Goal: Check status

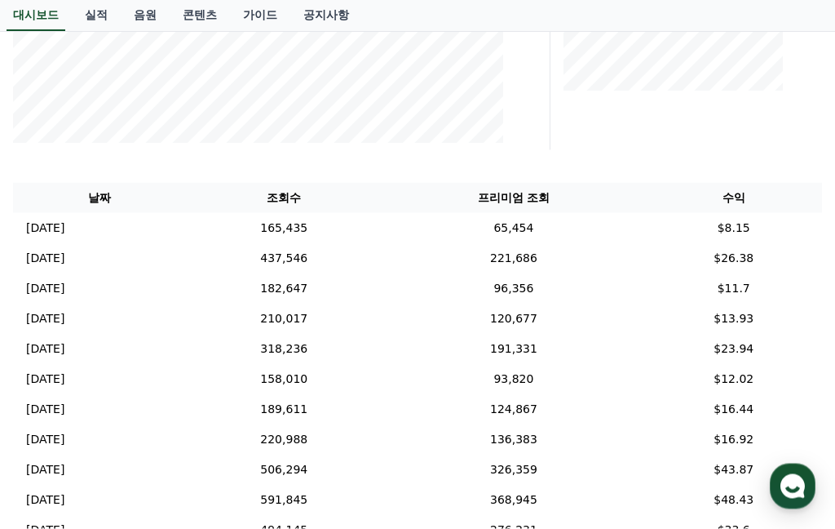
scroll to position [412, 0]
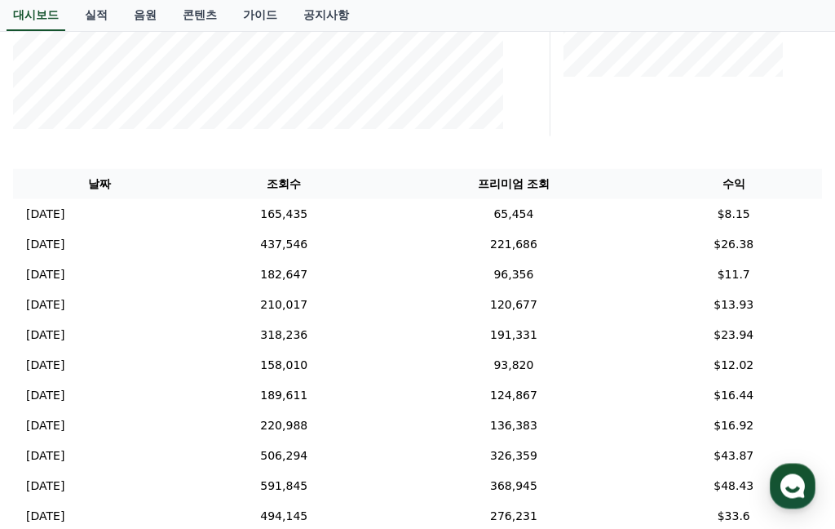
click at [64, 244] on p "[DATE]" at bounding box center [45, 244] width 38 height 17
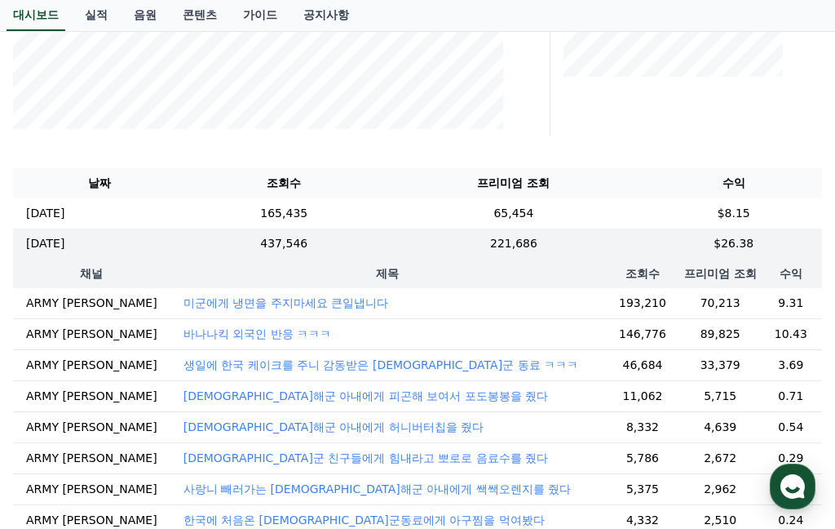
click at [329, 207] on td "165,435" at bounding box center [284, 213] width 196 height 30
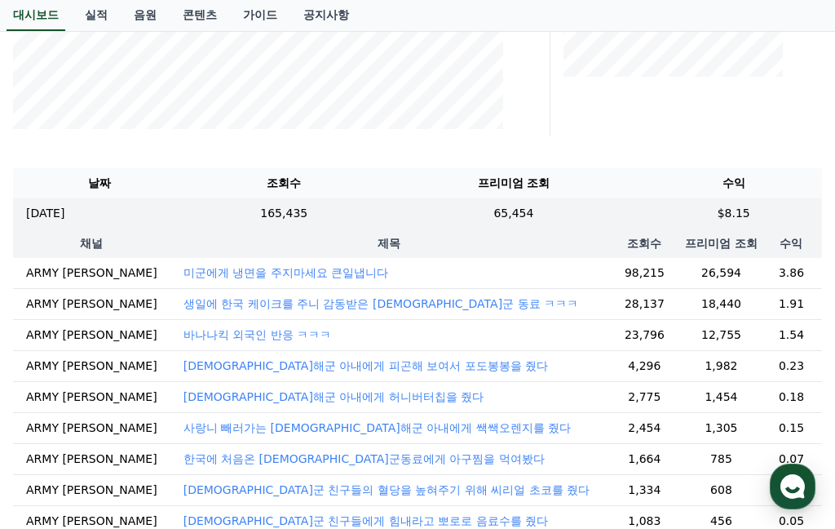
click at [86, 225] on td "[DATE] 10/07" at bounding box center [99, 213] width 173 height 30
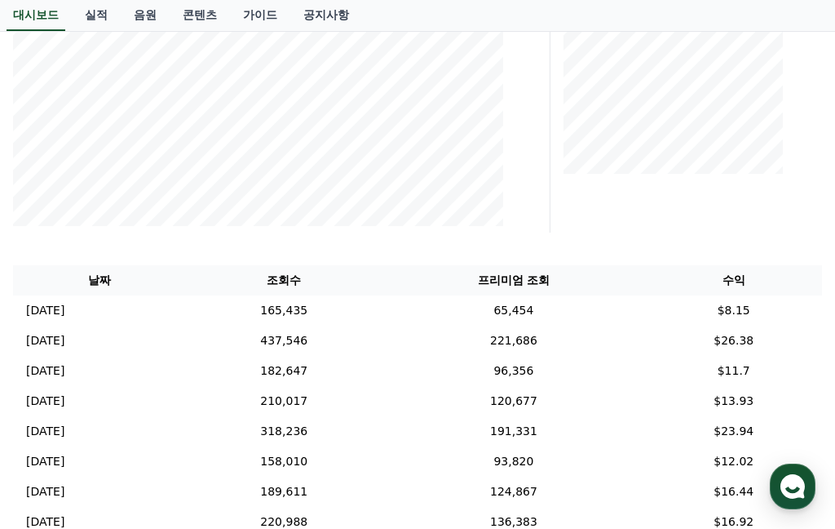
scroll to position [0, 0]
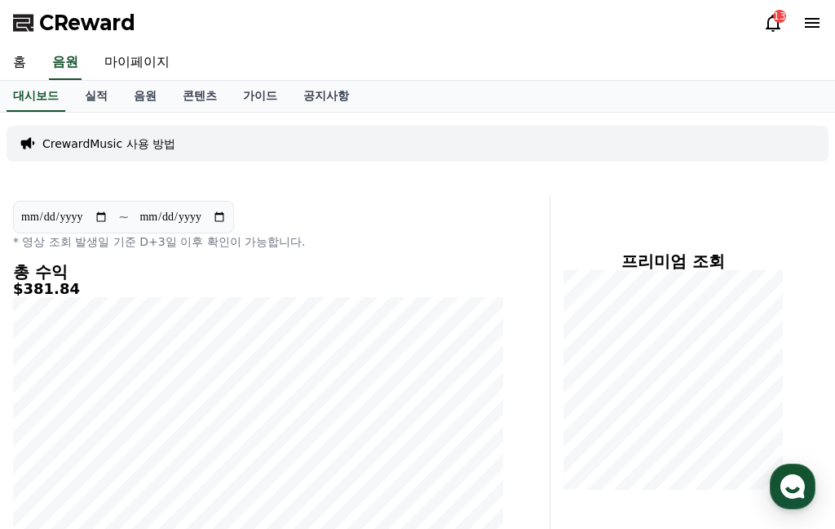
click at [66, 226] on input "**********" at bounding box center [64, 217] width 88 height 18
type input "**********"
click at [130, 58] on link "마이페이지" at bounding box center [136, 63] width 91 height 34
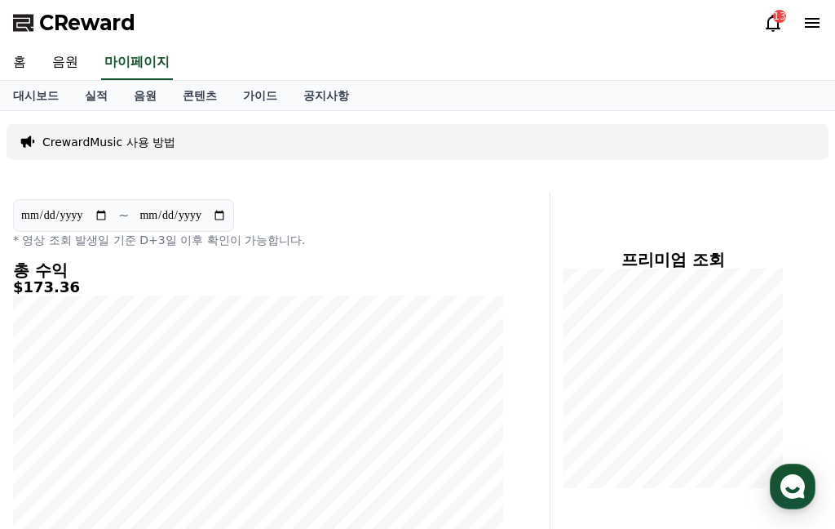
select select "**********"
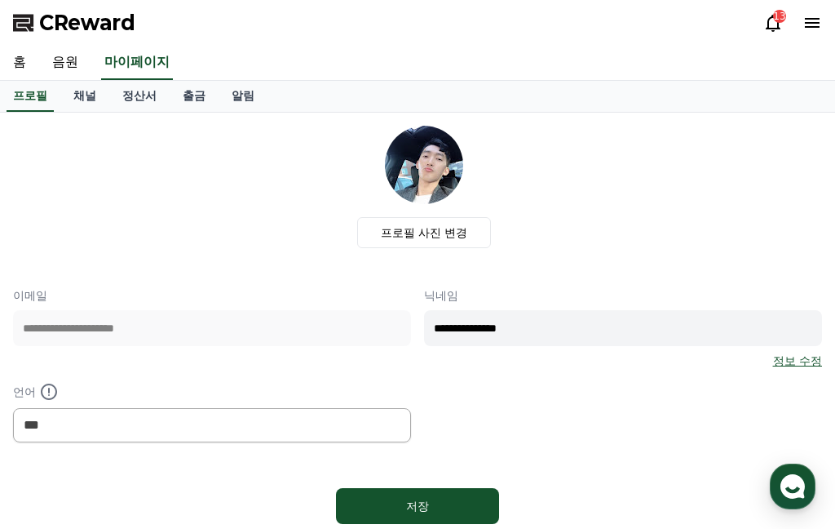
click at [131, 95] on link "정산서" at bounding box center [139, 96] width 60 height 31
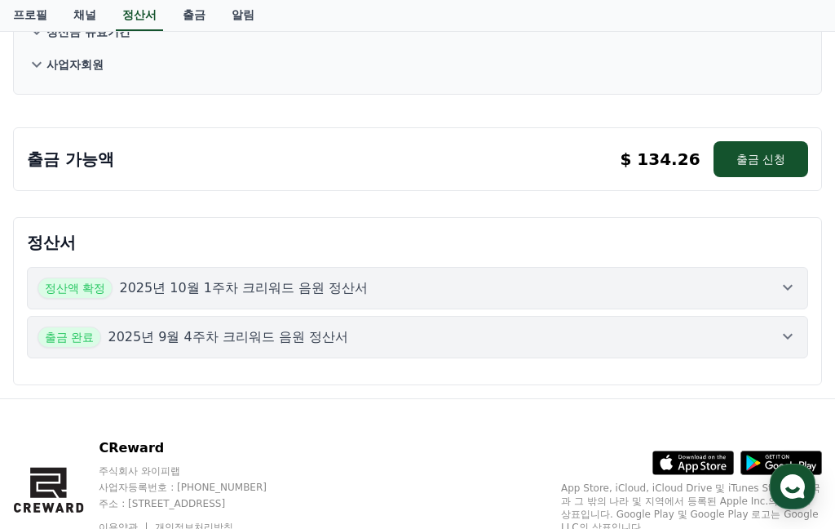
scroll to position [252, 0]
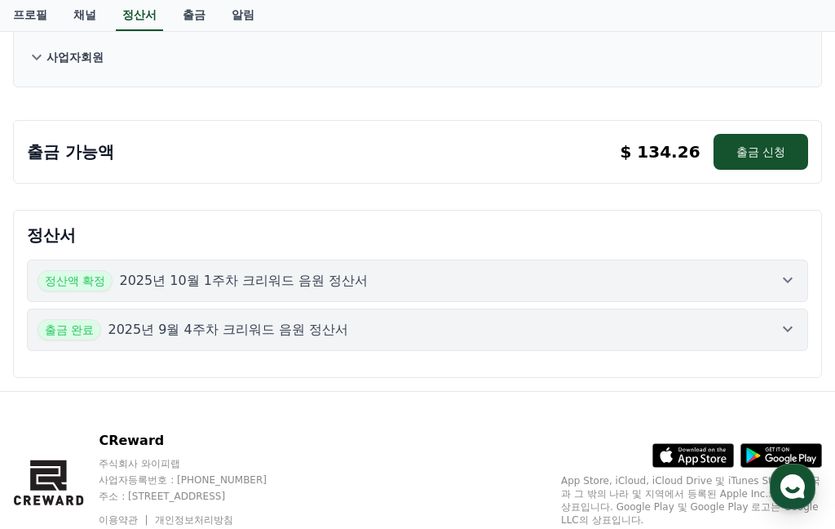
click at [787, 267] on button "정산액 확정 2025년 10월 1주차 크리워드 음원 정산서" at bounding box center [417, 280] width 781 height 42
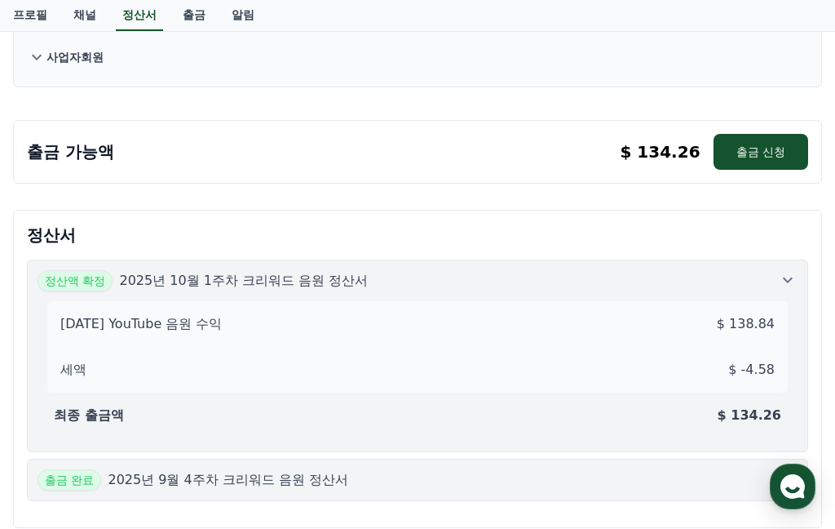
click at [787, 478] on icon at bounding box center [788, 479] width 20 height 20
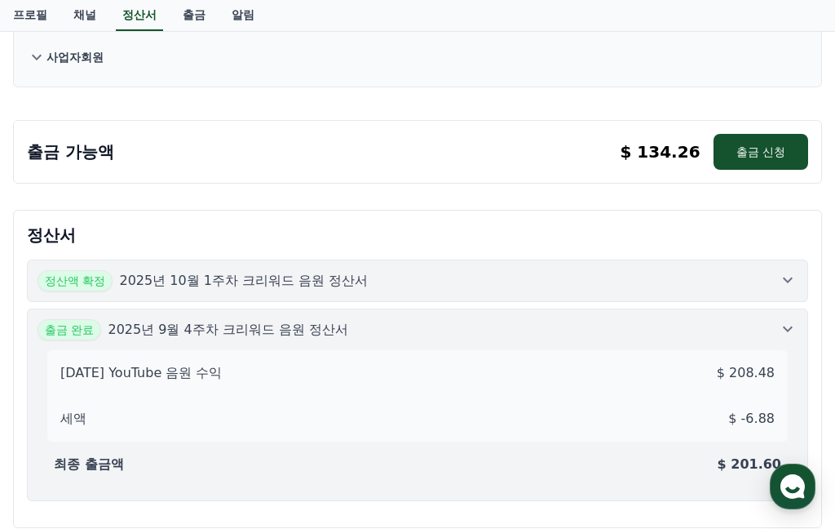
click at [787, 282] on icon at bounding box center [788, 280] width 10 height 6
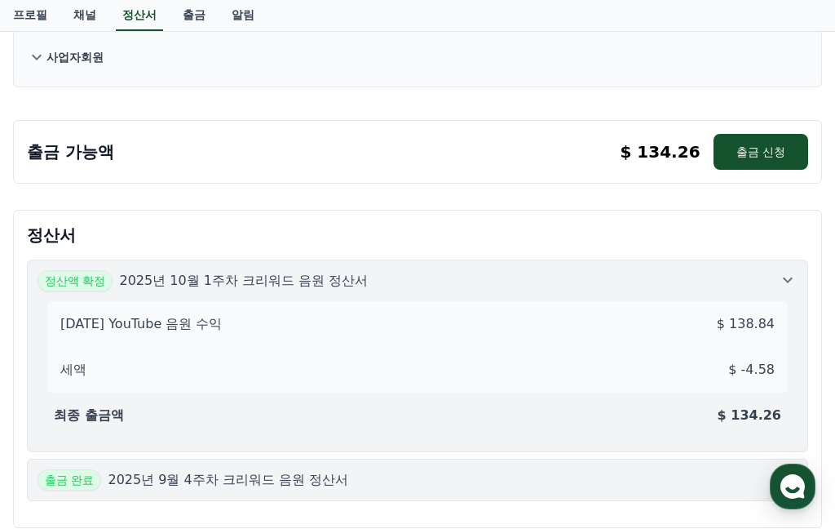
click at [785, 469] on icon at bounding box center [788, 479] width 20 height 20
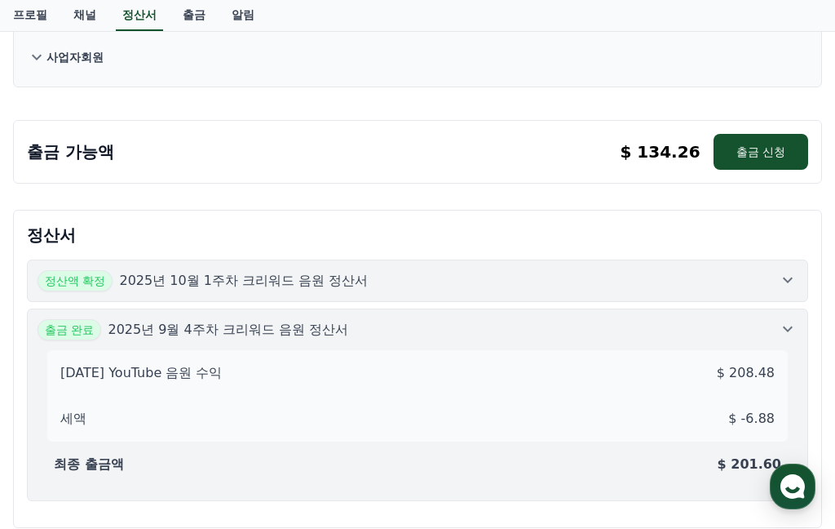
click at [793, 281] on icon at bounding box center [788, 280] width 20 height 20
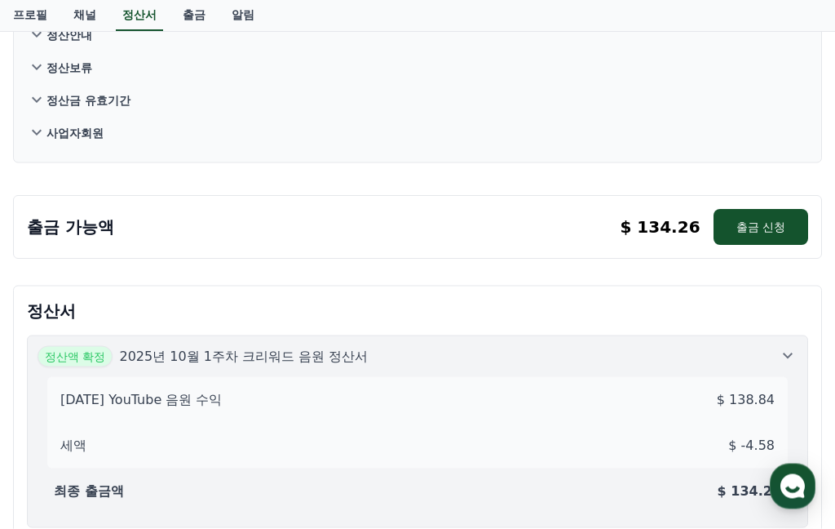
scroll to position [0, 0]
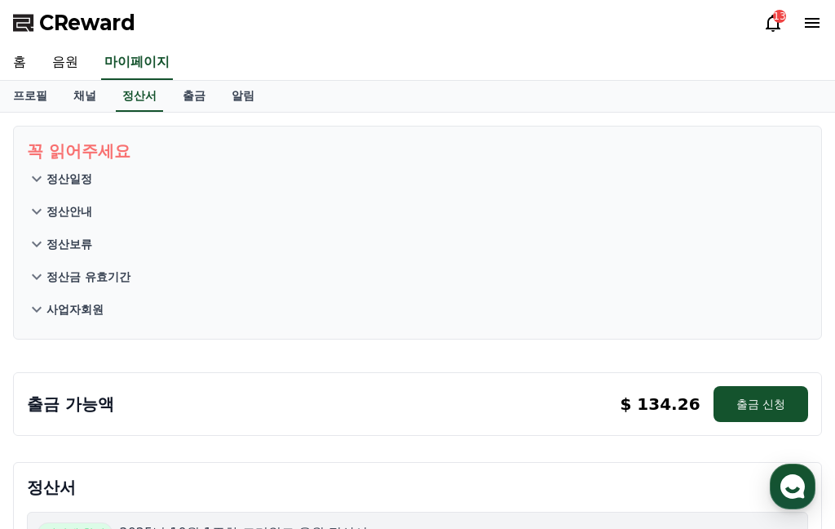
click at [55, 60] on link "음원" at bounding box center [65, 63] width 52 height 34
